Goal: Information Seeking & Learning: Find specific fact

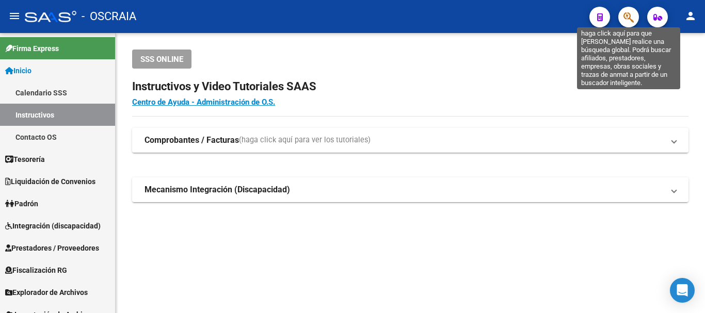
click at [632, 21] on icon "button" at bounding box center [629, 17] width 10 height 12
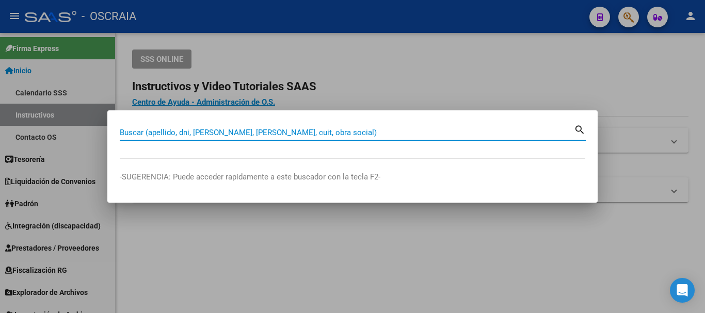
paste input "42822874"
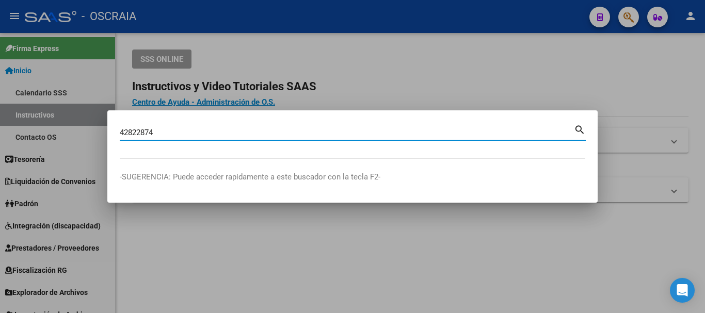
type input "42822874"
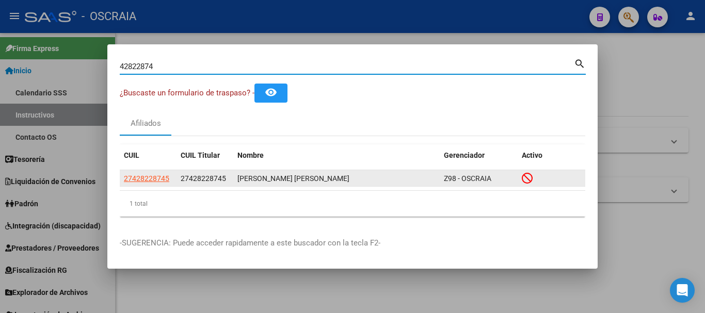
click at [153, 173] on app-link-go-to "27428228745" at bounding box center [146, 179] width 45 height 12
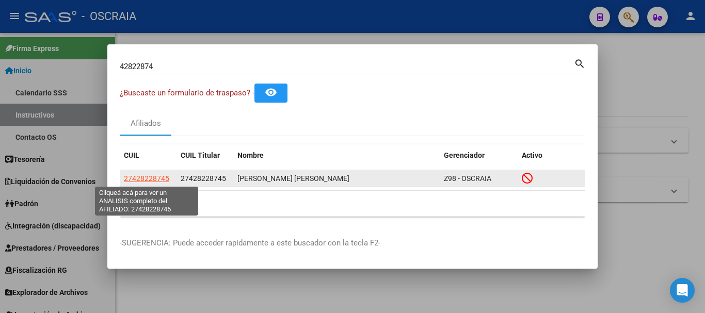
click at [149, 175] on span "27428228745" at bounding box center [146, 179] width 45 height 8
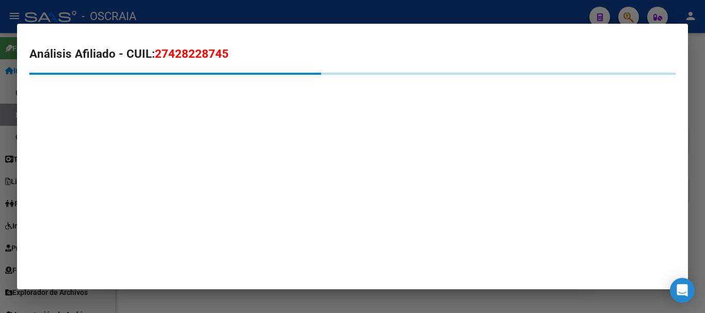
click at [209, 55] on span "27428228745" at bounding box center [192, 53] width 74 height 13
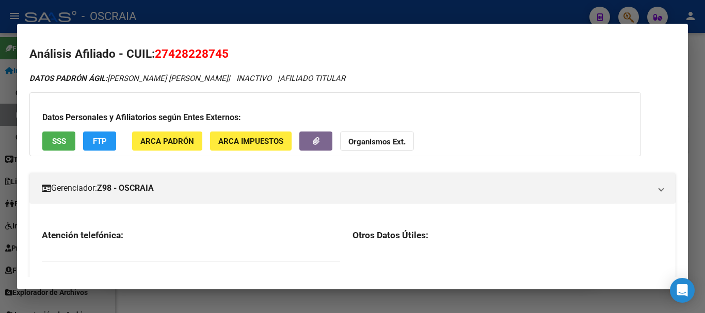
copy span "27428228745"
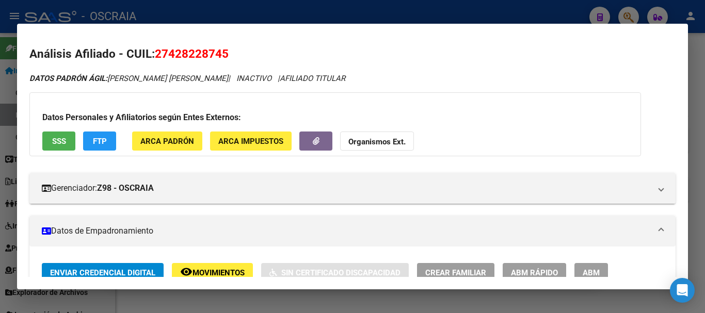
copy span "27428228745"
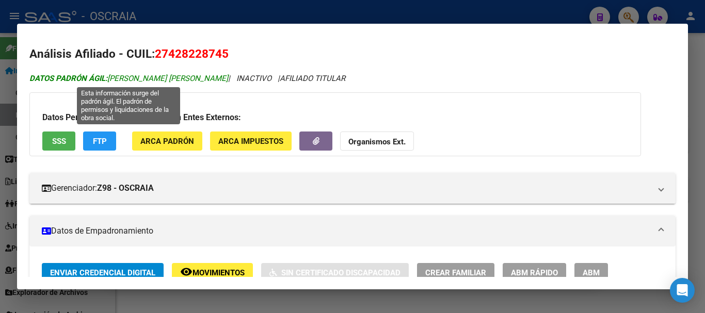
click at [127, 74] on span "DATOS [PERSON_NAME]: [PERSON_NAME] [PERSON_NAME]" at bounding box center [128, 78] width 199 height 9
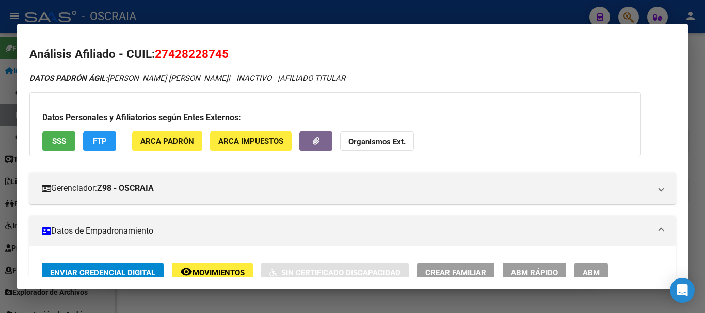
drag, startPoint x: 127, startPoint y: 74, endPoint x: 359, endPoint y: 2, distance: 242.9
click at [230, 77] on icon "DATOS PADRÓN ÁGIL: [PERSON_NAME] [PERSON_NAME] | INACTIVO | AFILIADO TITULAR" at bounding box center [187, 78] width 316 height 9
copy icon "[PERSON_NAME] [PERSON_NAME]"
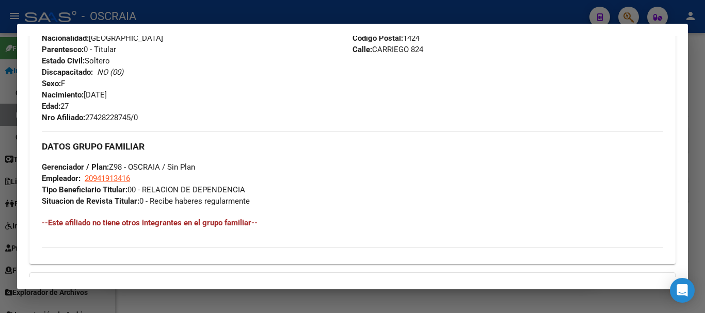
scroll to position [516, 0]
